Goal: Task Accomplishment & Management: Manage account settings

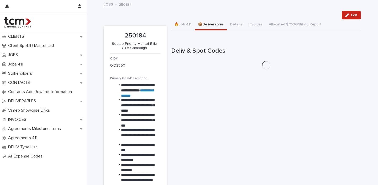
click at [210, 24] on button "📦Deliverables" at bounding box center [211, 24] width 32 height 11
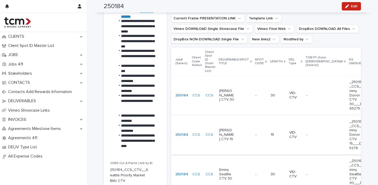
scroll to position [84, 0]
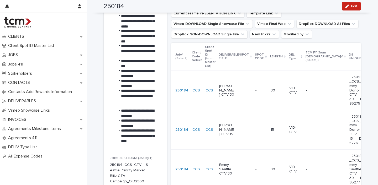
click at [253, 91] on td "- -" at bounding box center [260, 91] width 15 height 40
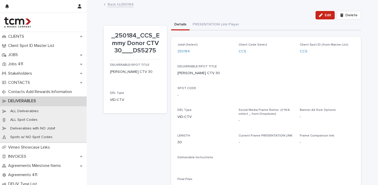
click at [121, 3] on link "Back to 250184" at bounding box center [121, 4] width 26 height 6
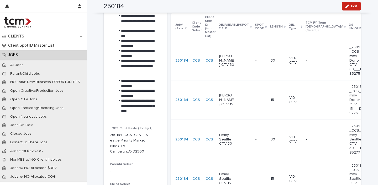
scroll to position [121, 0]
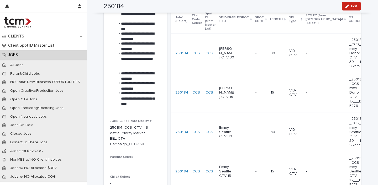
click at [253, 126] on td "- -" at bounding box center [260, 132] width 15 height 40
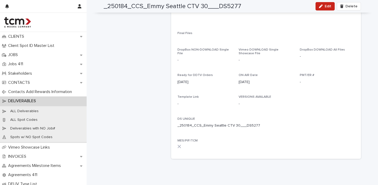
scroll to position [9, 0]
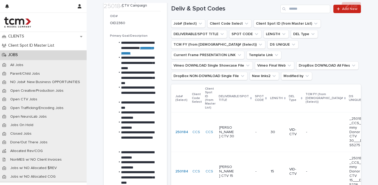
scroll to position [60, 0]
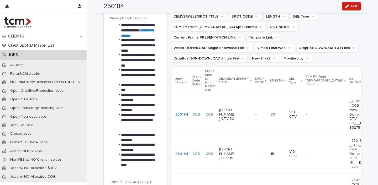
click at [238, 155] on div "[PERSON_NAME] CTV 15" at bounding box center [235, 153] width 32 height 17
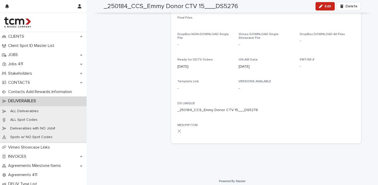
scroll to position [161, 0]
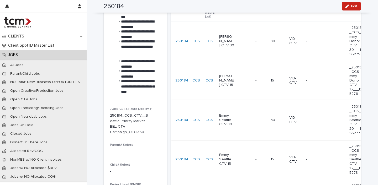
scroll to position [166, 0]
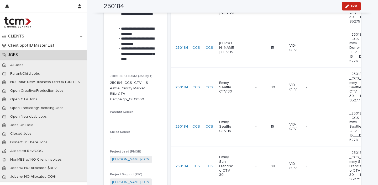
click at [257, 130] on td "- -" at bounding box center [260, 127] width 15 height 40
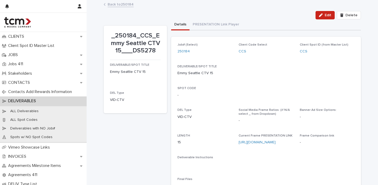
click at [24, 100] on p "DELIVERABLES" at bounding box center [23, 101] width 34 height 5
